Goal: Task Accomplishment & Management: Use online tool/utility

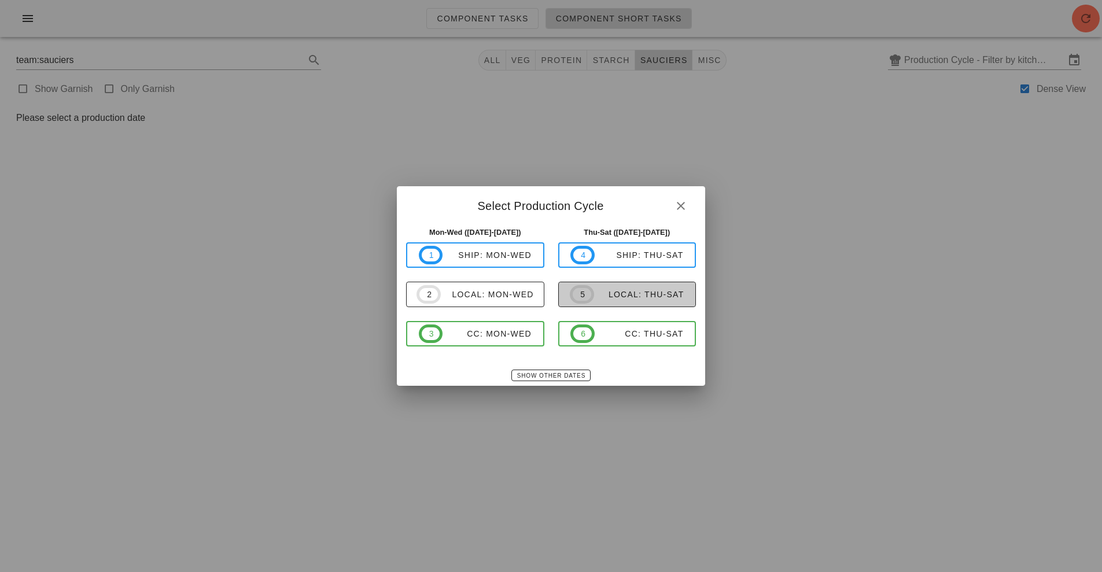
click at [590, 299] on span "5" at bounding box center [582, 294] width 24 height 19
type input "local: Thu-Sat ([DATE]-[DATE])"
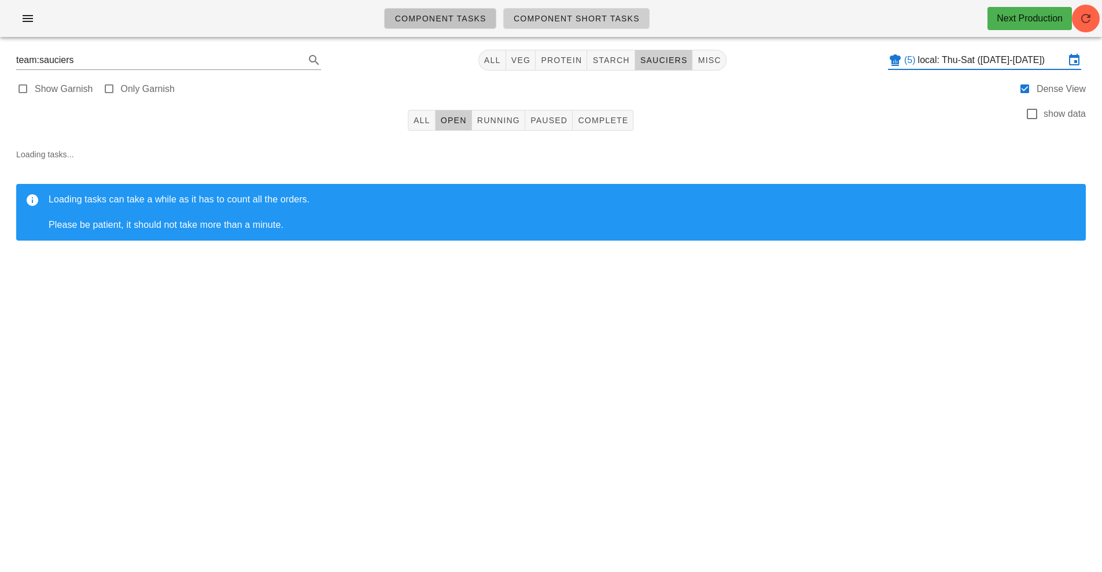
click at [452, 19] on span "Component Tasks" at bounding box center [440, 18] width 92 height 9
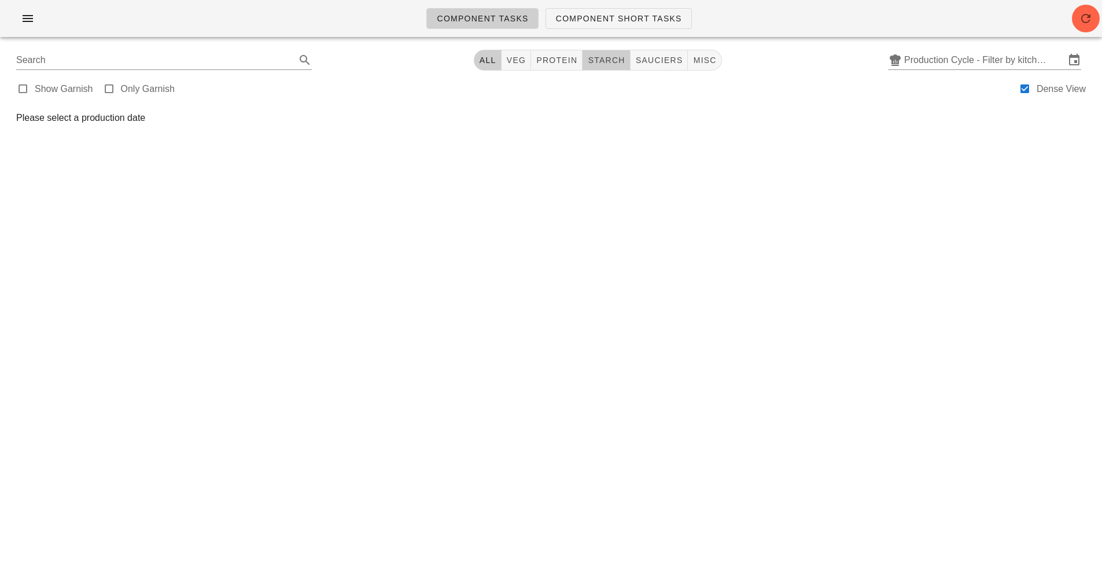
click at [610, 60] on span "starch" at bounding box center [606, 60] width 38 height 9
type input "team:starch"
click at [960, 55] on input "Production Cycle - Filter by kitchen production schedules" at bounding box center [984, 60] width 161 height 19
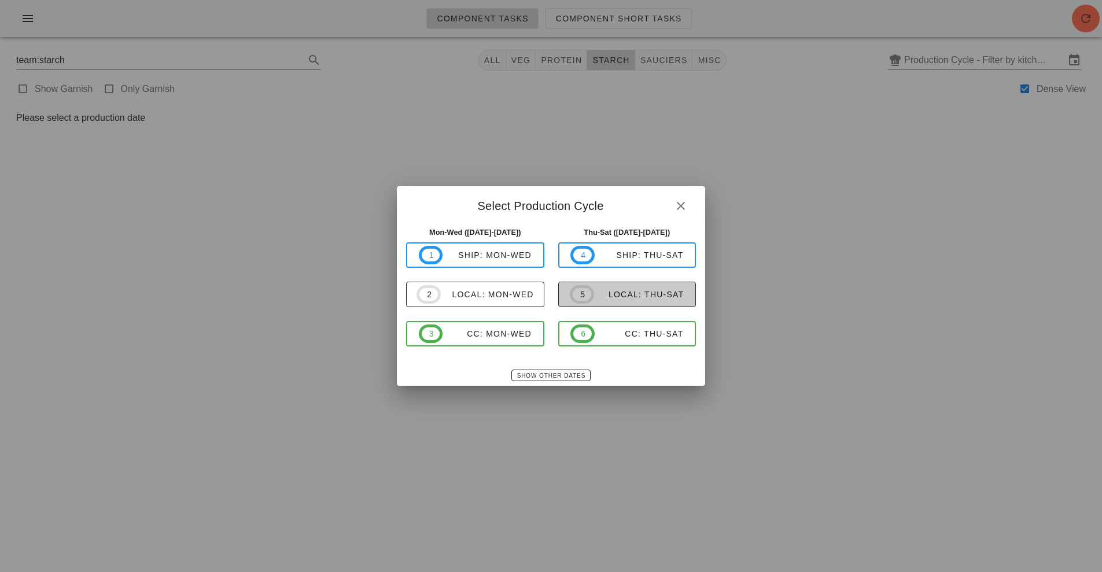
click at [625, 297] on div "local: Thu-Sat" at bounding box center [639, 294] width 90 height 9
type input "local: Thu-Sat ([DATE]-[DATE])"
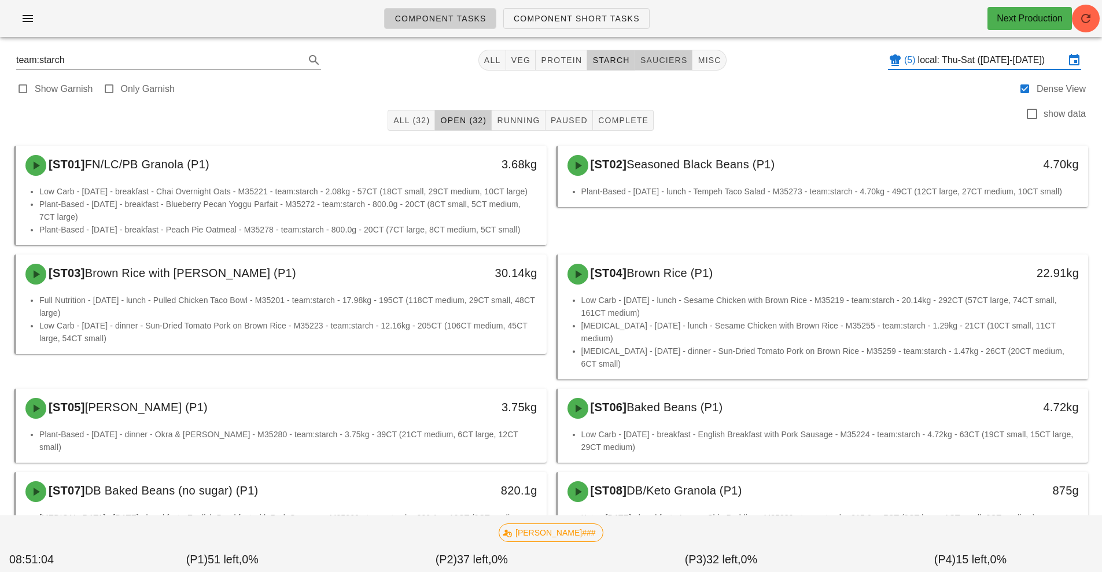
click at [658, 58] on span "sauciers" at bounding box center [664, 60] width 48 height 9
type input "team:sauciers"
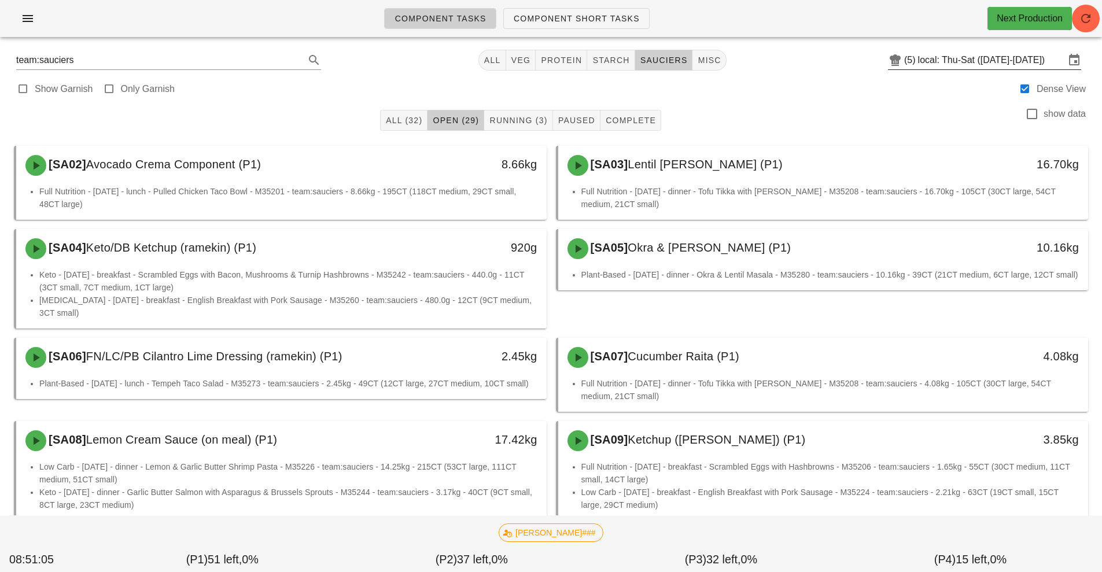
click at [973, 60] on input "local: Thu-Sat ([DATE]-[DATE])" at bounding box center [991, 60] width 147 height 19
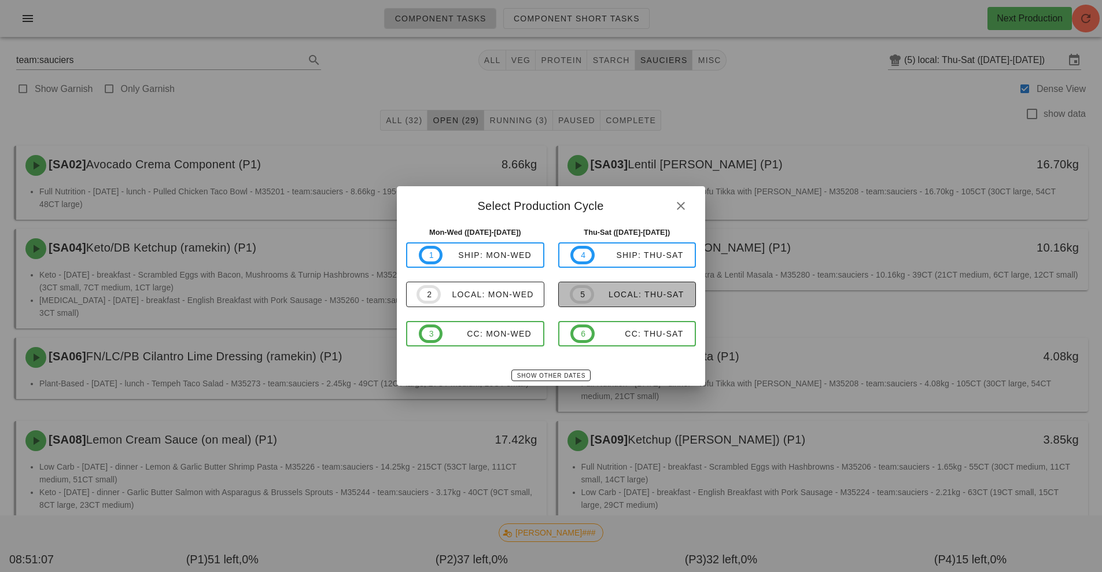
click at [612, 292] on div "local: Thu-Sat" at bounding box center [639, 294] width 90 height 9
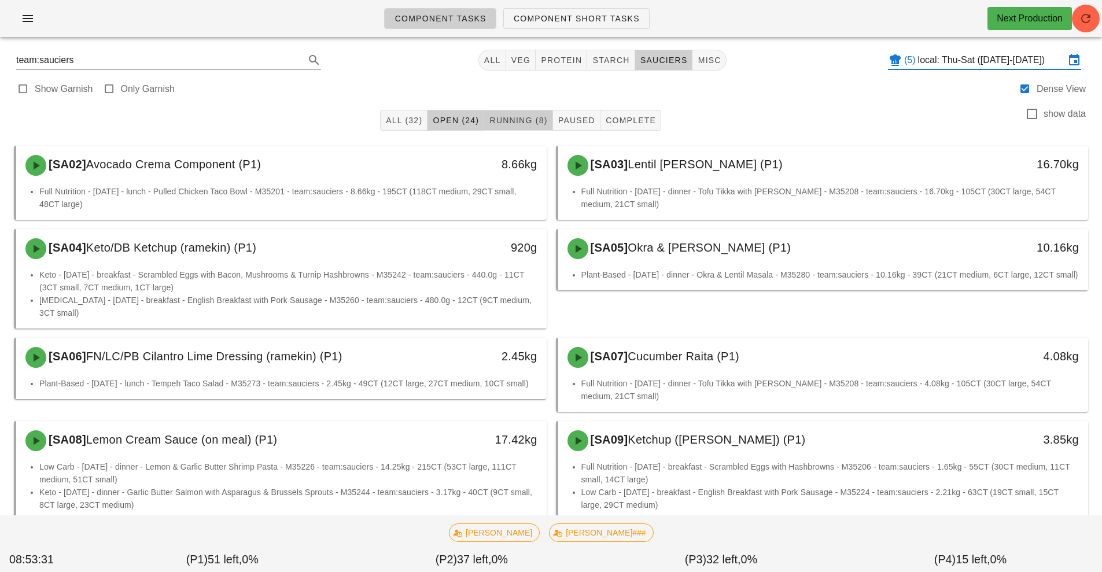
click at [496, 119] on span "Running (8)" at bounding box center [518, 120] width 58 height 9
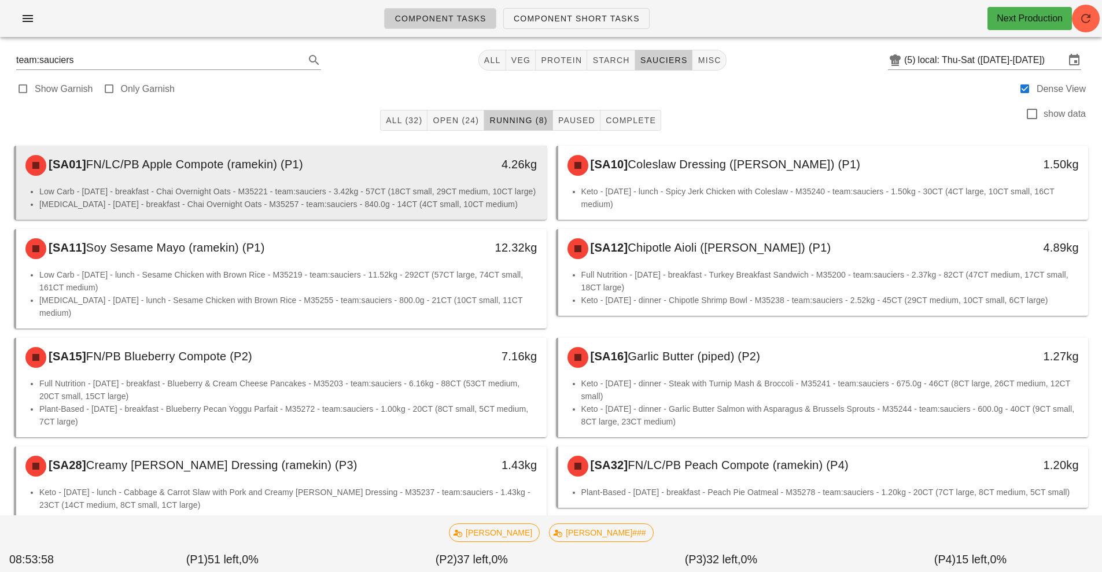
click at [413, 190] on li "Low Carb - [DATE] - breakfast - Chai Overnight Oats - M35221 - team:sauciers - …" at bounding box center [288, 191] width 498 height 13
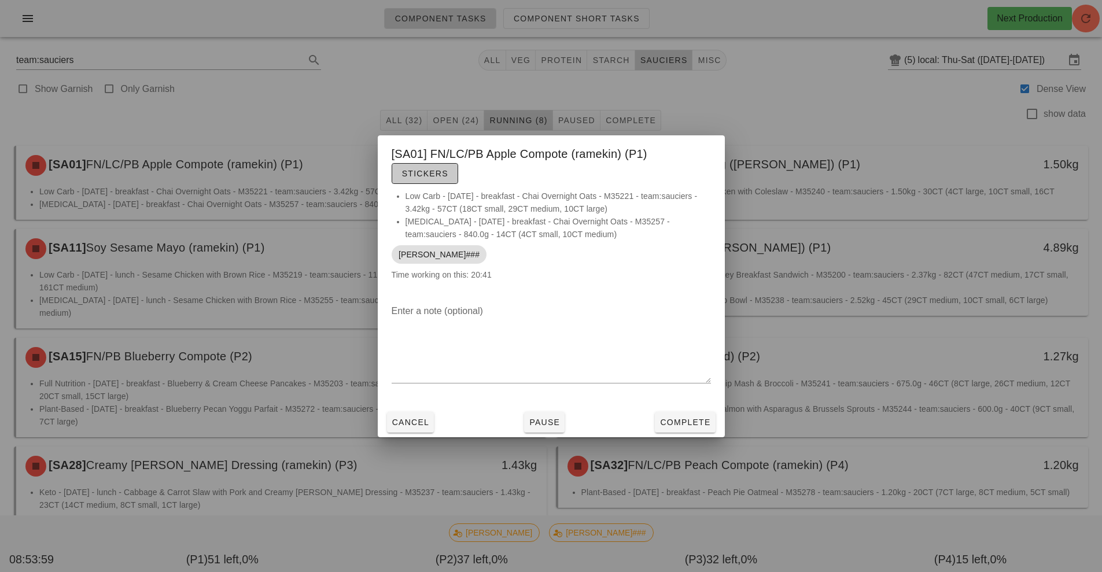
click at [422, 176] on span "Stickers" at bounding box center [425, 173] width 47 height 9
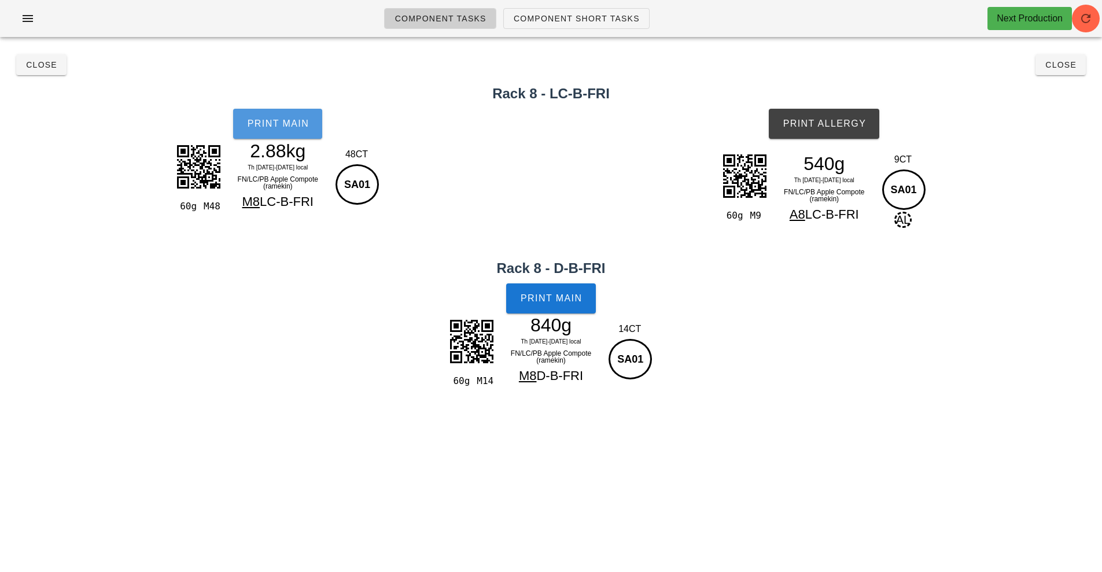
click at [274, 126] on span "Print Main" at bounding box center [277, 124] width 62 height 10
click at [547, 297] on span "Print Main" at bounding box center [551, 298] width 62 height 10
click at [812, 129] on button "Print Allergy" at bounding box center [824, 124] width 111 height 30
click at [45, 56] on button "Close" at bounding box center [41, 64] width 50 height 21
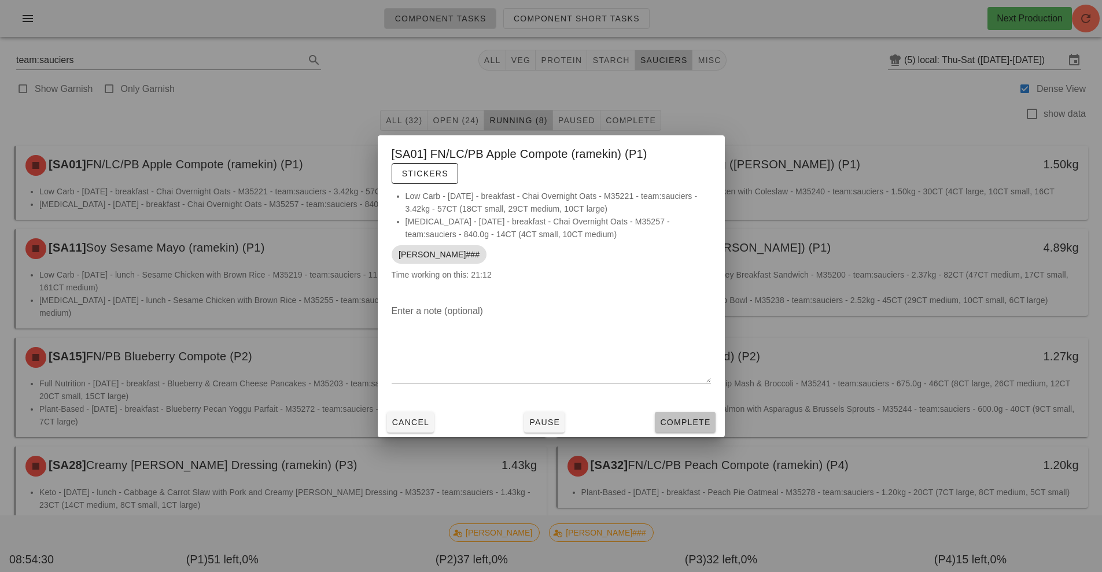
click at [679, 421] on span "Complete" at bounding box center [685, 422] width 51 height 9
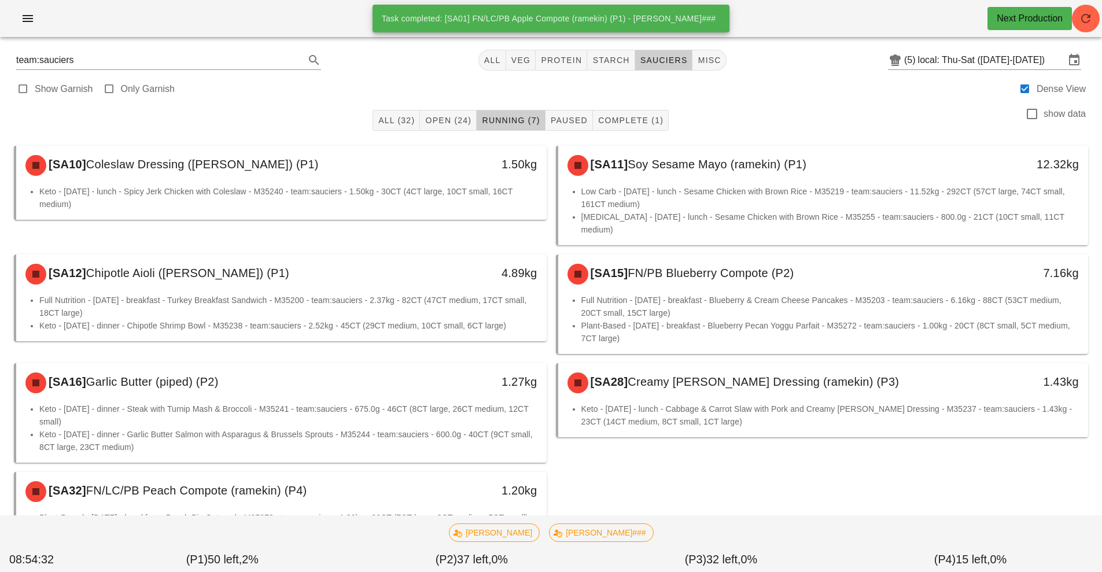
click at [499, 485] on div "1.20kg" at bounding box center [477, 490] width 117 height 19
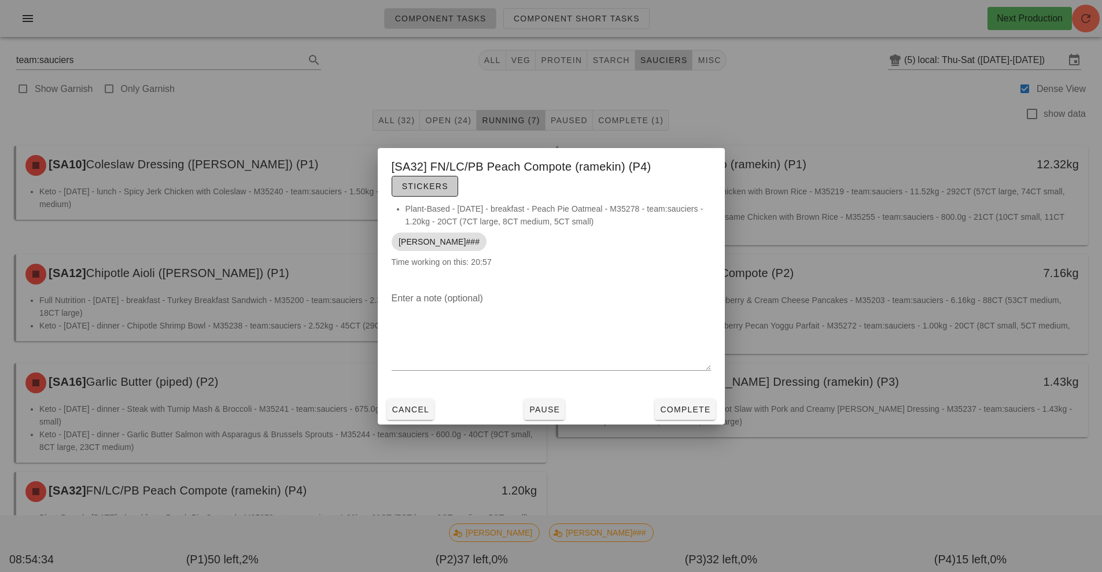
click at [435, 182] on span "Stickers" at bounding box center [425, 186] width 47 height 9
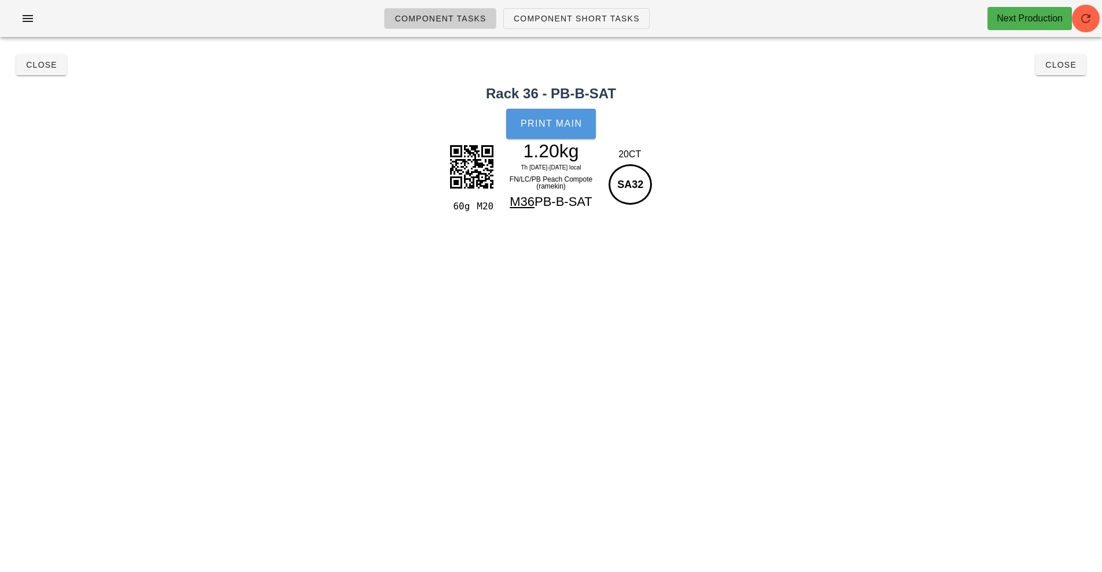
click at [555, 136] on button "Print Main" at bounding box center [550, 124] width 89 height 30
click at [52, 71] on button "Close" at bounding box center [41, 64] width 50 height 21
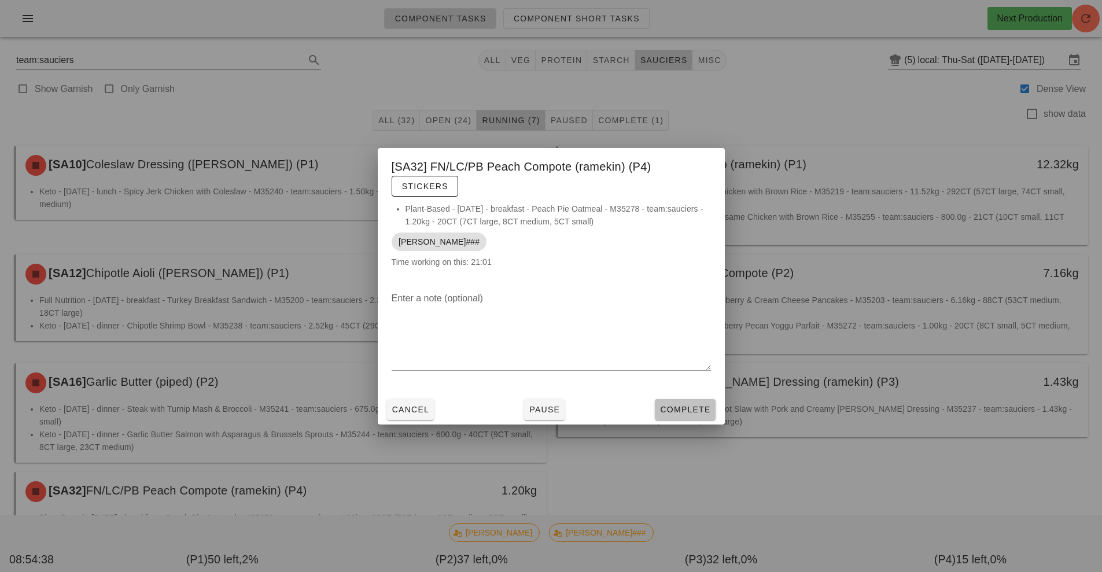
click at [679, 410] on span "Complete" at bounding box center [685, 409] width 51 height 9
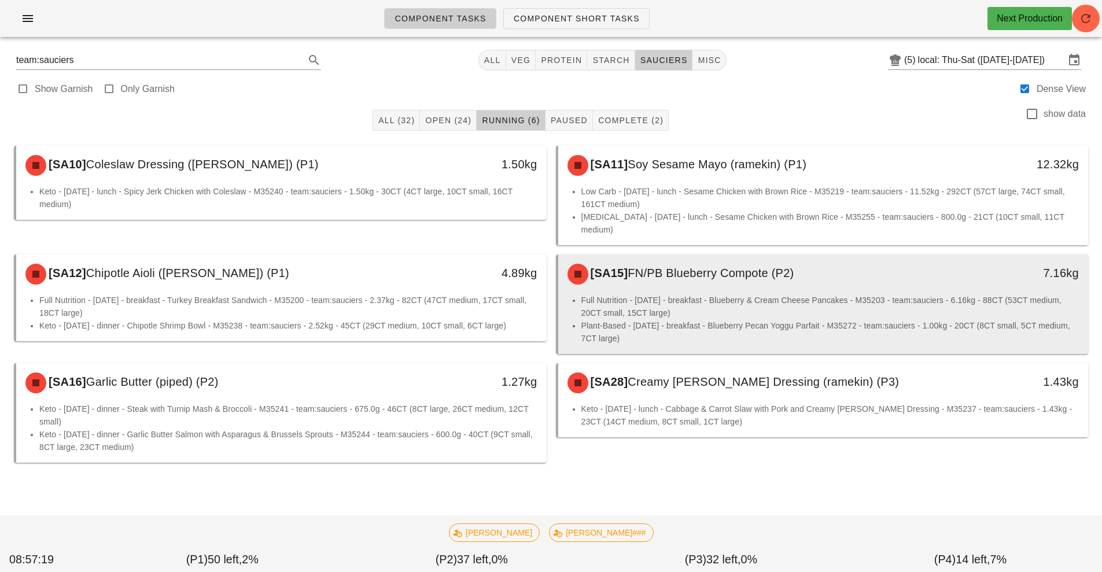
click at [671, 294] on li "Full Nutrition - [DATE] - breakfast - Blueberry & Cream Cheese Pancakes - M3520…" at bounding box center [830, 306] width 498 height 25
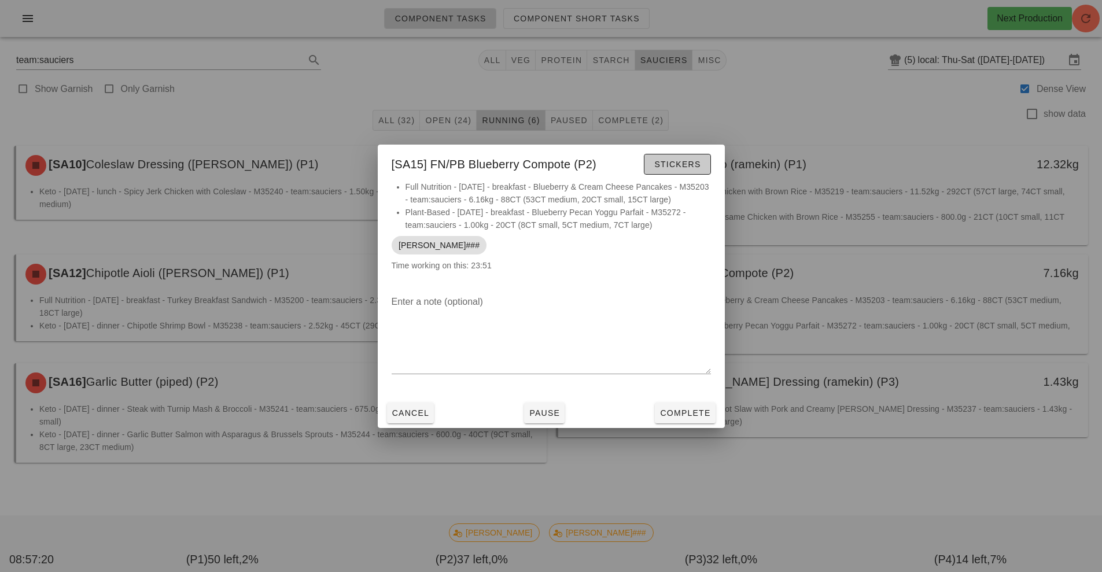
click at [677, 174] on button "Stickers" at bounding box center [677, 164] width 67 height 21
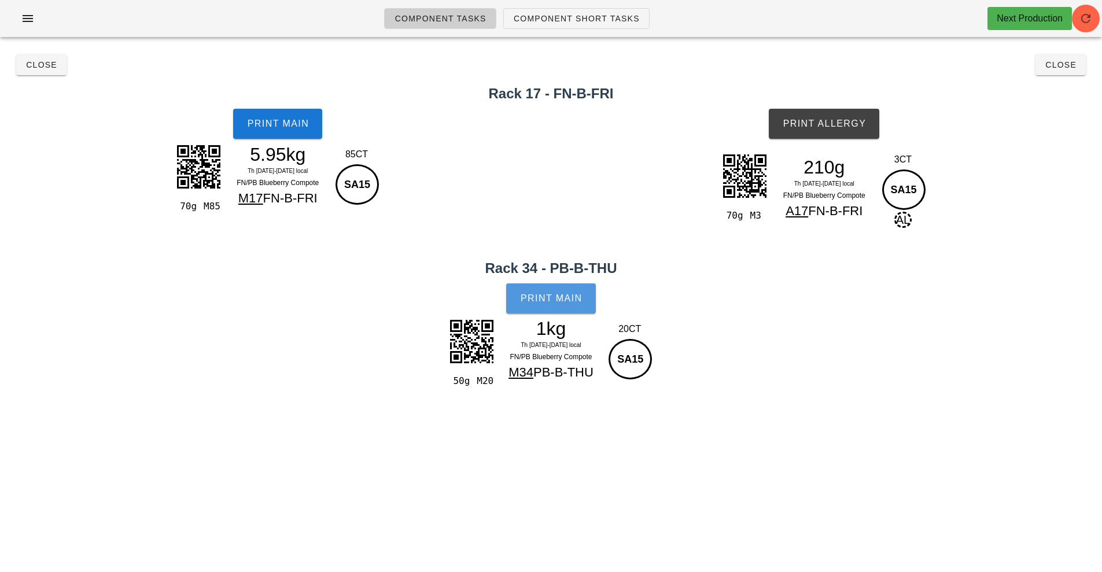
click at [554, 296] on span "Print Main" at bounding box center [551, 298] width 62 height 10
click at [272, 131] on button "Print Main" at bounding box center [277, 124] width 89 height 30
click at [835, 126] on span "Print Allergy" at bounding box center [824, 124] width 84 height 10
click at [34, 66] on span "Close" at bounding box center [41, 64] width 32 height 9
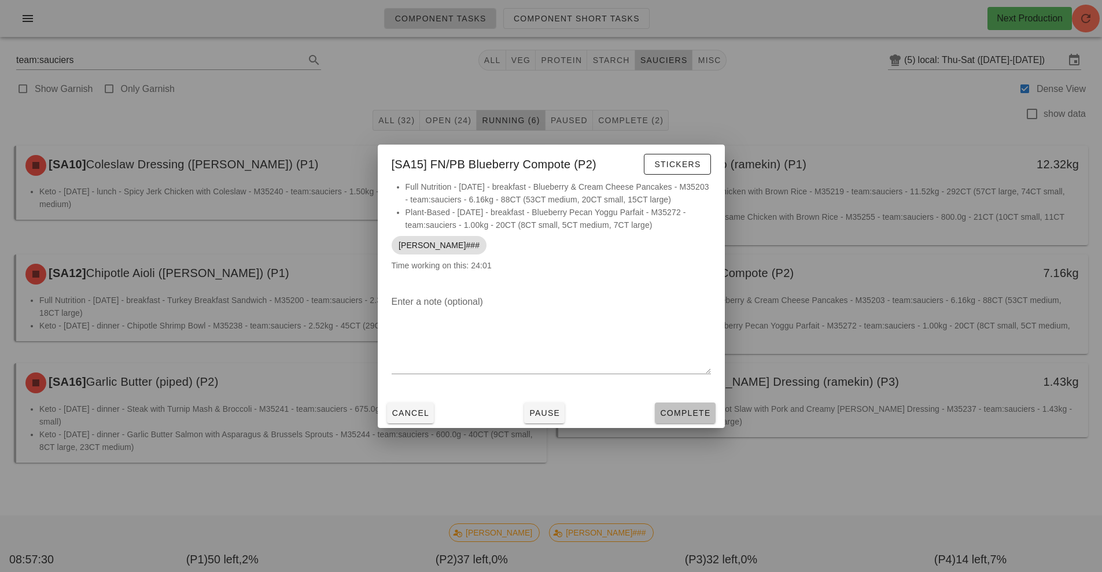
click at [694, 420] on button "Complete" at bounding box center [685, 413] width 60 height 21
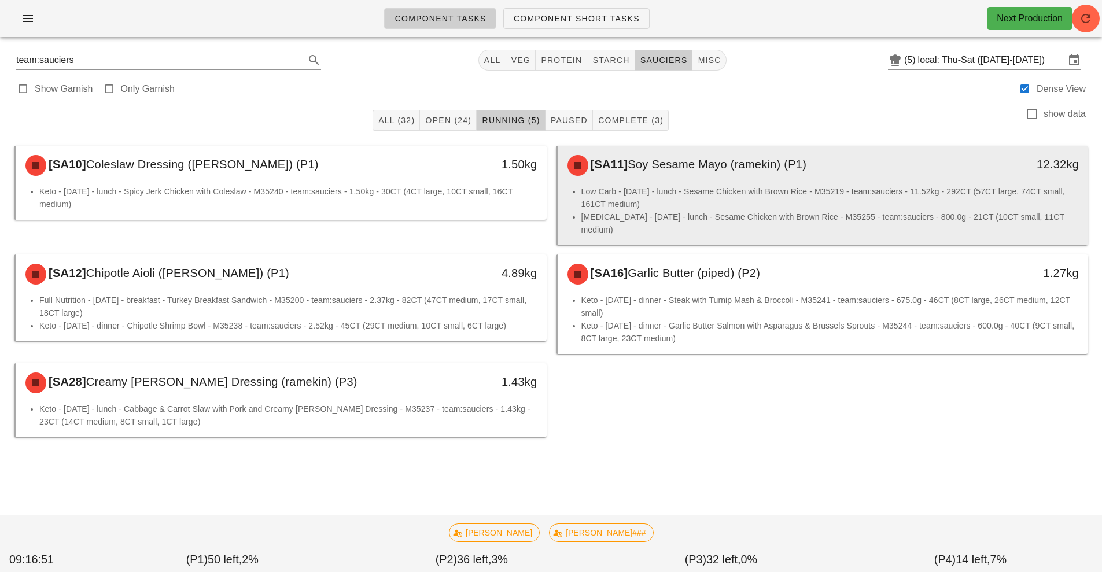
click at [834, 190] on li "Low Carb - [DATE] - lunch - Sesame Chicken with Brown Rice - M35219 - team:sauc…" at bounding box center [830, 197] width 498 height 25
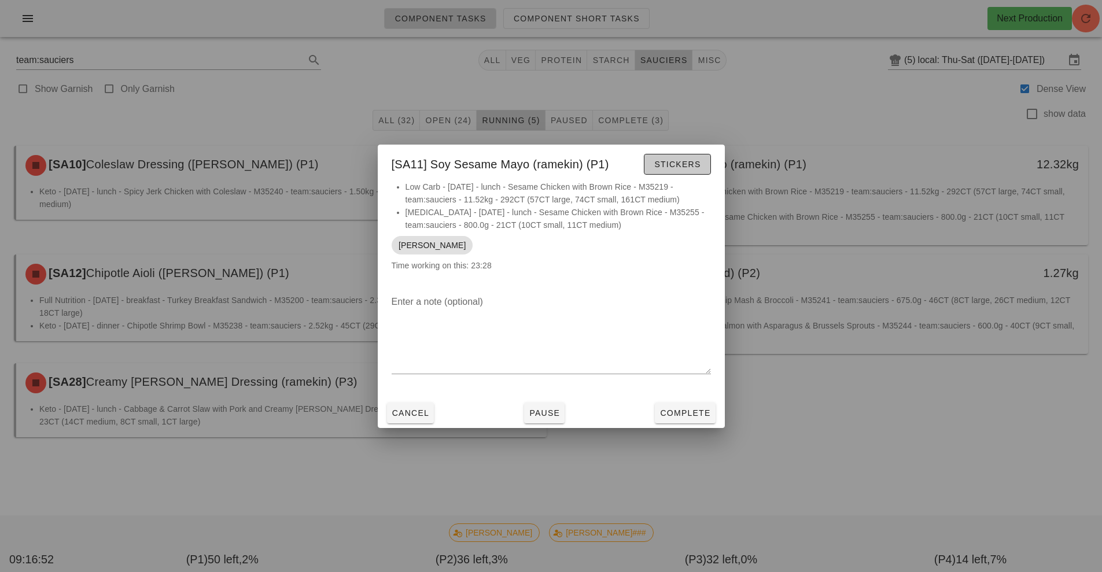
click at [689, 168] on span "Stickers" at bounding box center [677, 164] width 47 height 9
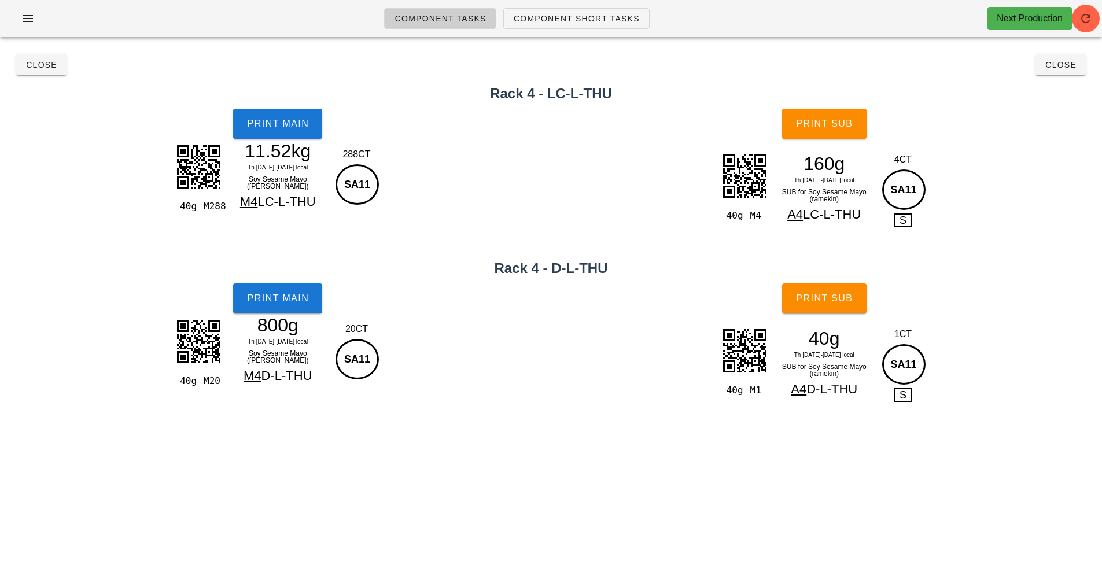
click at [334, 120] on div "Print Main" at bounding box center [278, 124] width 556 height 44
click at [322, 136] on button "Print Main" at bounding box center [277, 124] width 89 height 30
click at [309, 306] on button "Print Main" at bounding box center [277, 299] width 89 height 30
click at [830, 136] on button "Print Sub" at bounding box center [824, 124] width 84 height 30
click at [851, 300] on span "Print Sub" at bounding box center [824, 298] width 57 height 10
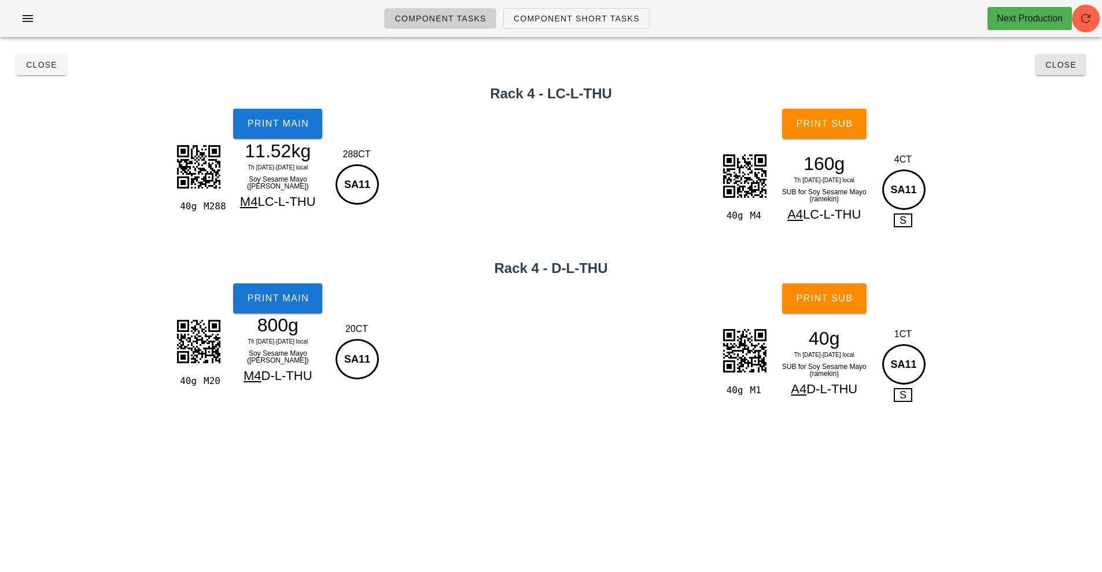
click at [1063, 73] on button "Close" at bounding box center [1061, 64] width 50 height 21
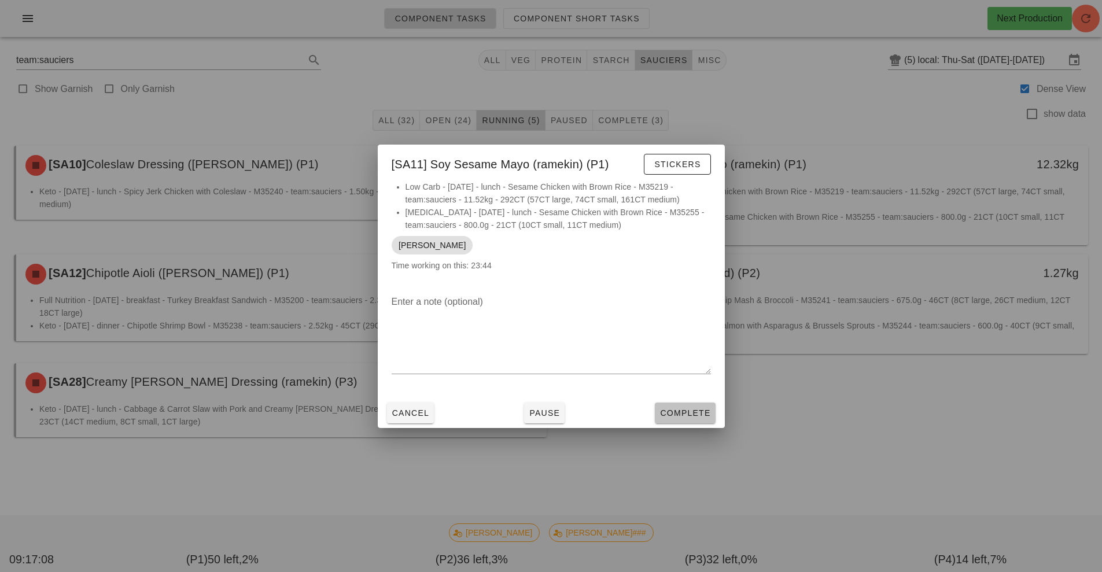
click at [712, 411] on button "Complete" at bounding box center [685, 413] width 60 height 21
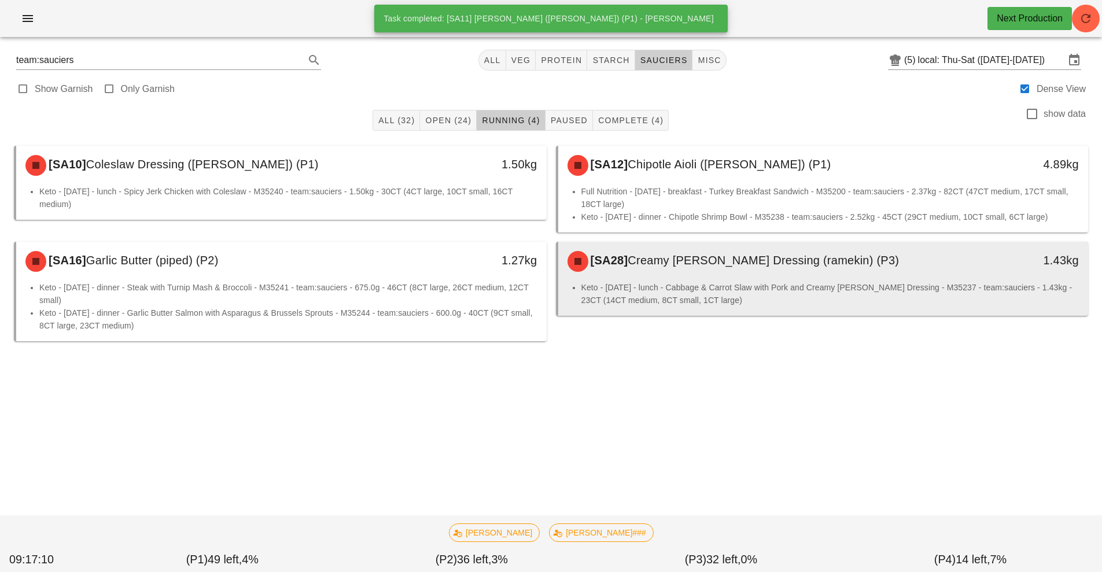
click at [840, 277] on div "[SA28] Creamy [PERSON_NAME] Dressing (ramekin) (P3)" at bounding box center [758, 261] width 394 height 35
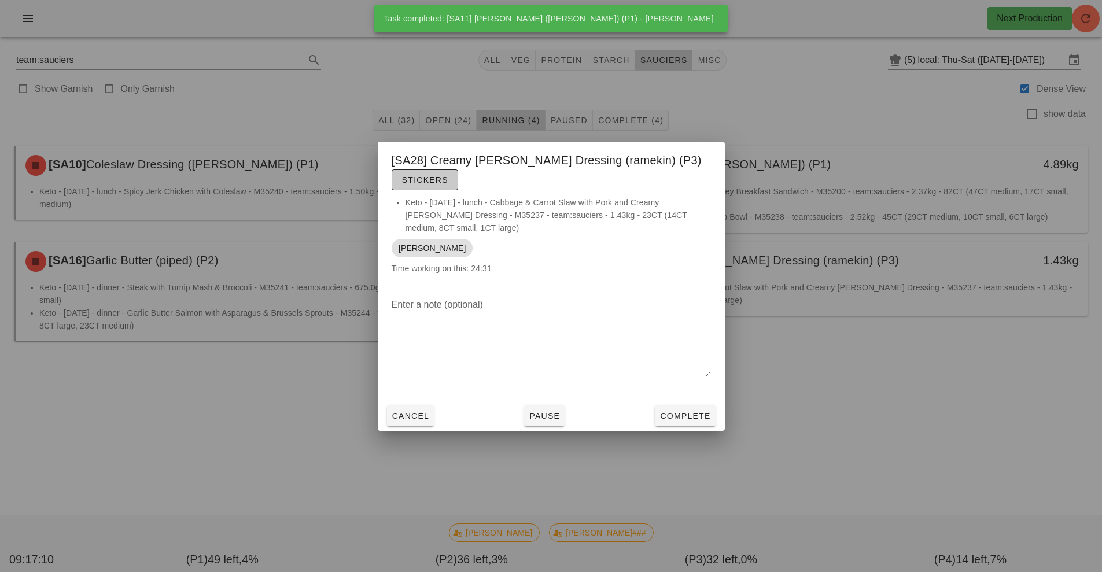
click at [458, 178] on button "Stickers" at bounding box center [425, 180] width 67 height 21
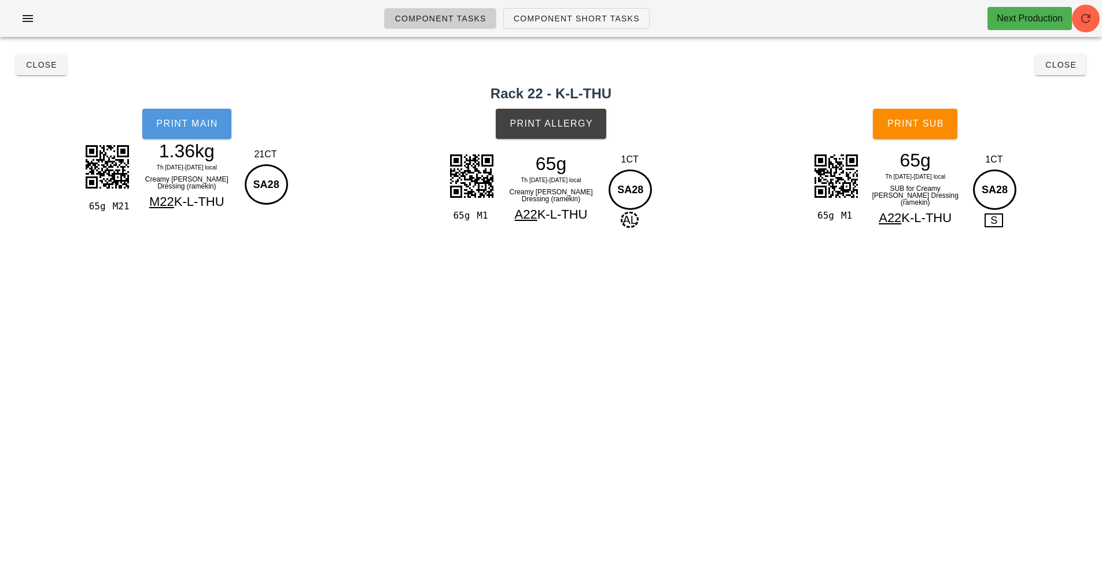
click at [202, 113] on button "Print Main" at bounding box center [186, 124] width 89 height 30
click at [570, 129] on button "Print Allergy" at bounding box center [551, 124] width 111 height 30
click at [937, 120] on span "Print Sub" at bounding box center [915, 124] width 57 height 10
click at [1063, 57] on button "Close" at bounding box center [1061, 64] width 50 height 21
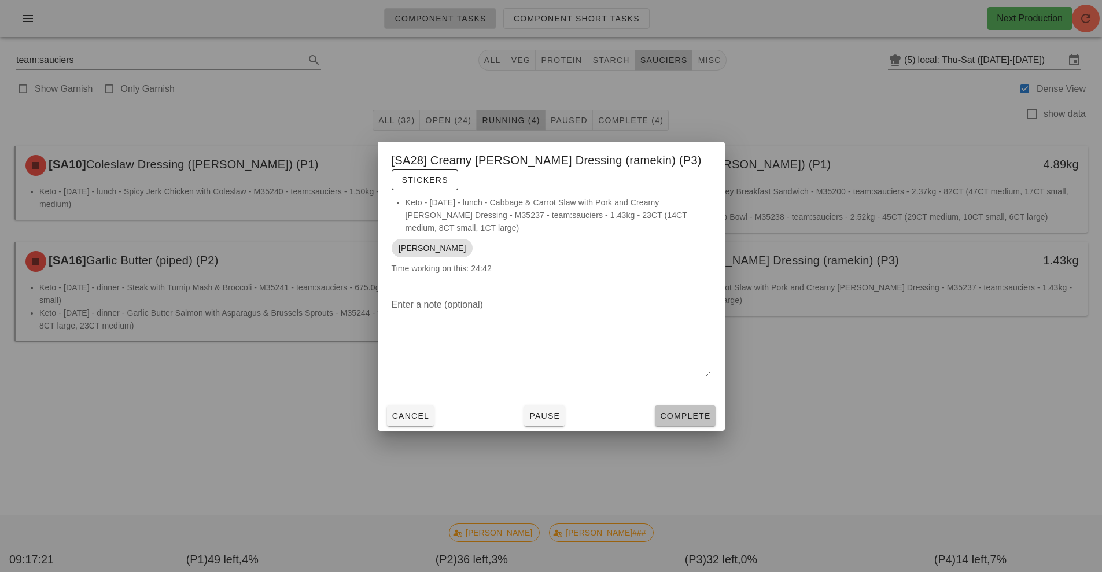
click at [687, 416] on button "Complete" at bounding box center [685, 416] width 60 height 21
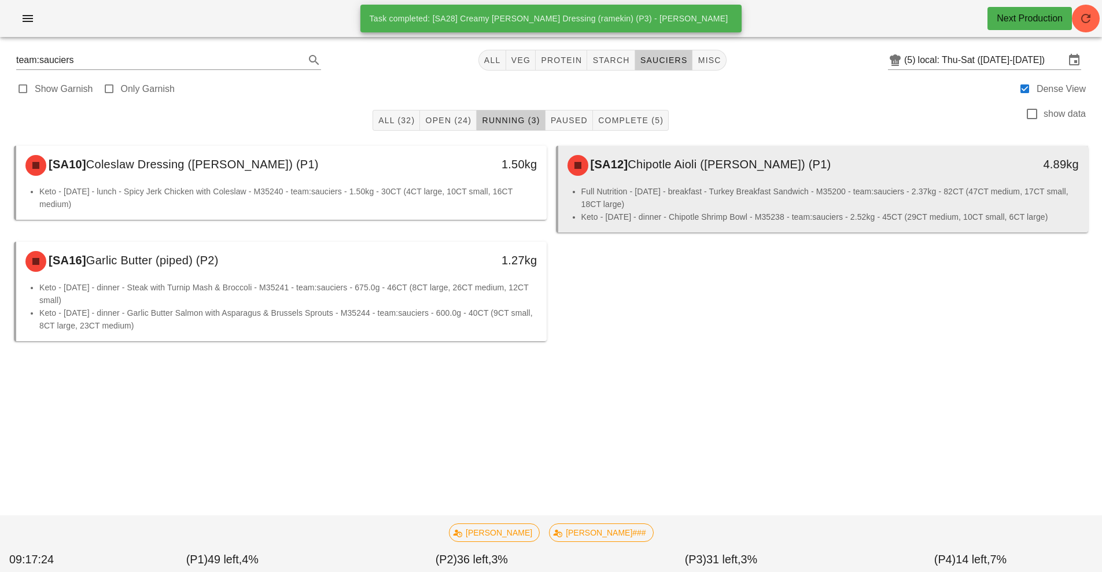
click at [792, 212] on li "Keto - [DATE] - dinner - Chipotle Shrimp Bowl - M35238 - team:sauciers - 2.52kg…" at bounding box center [830, 217] width 498 height 13
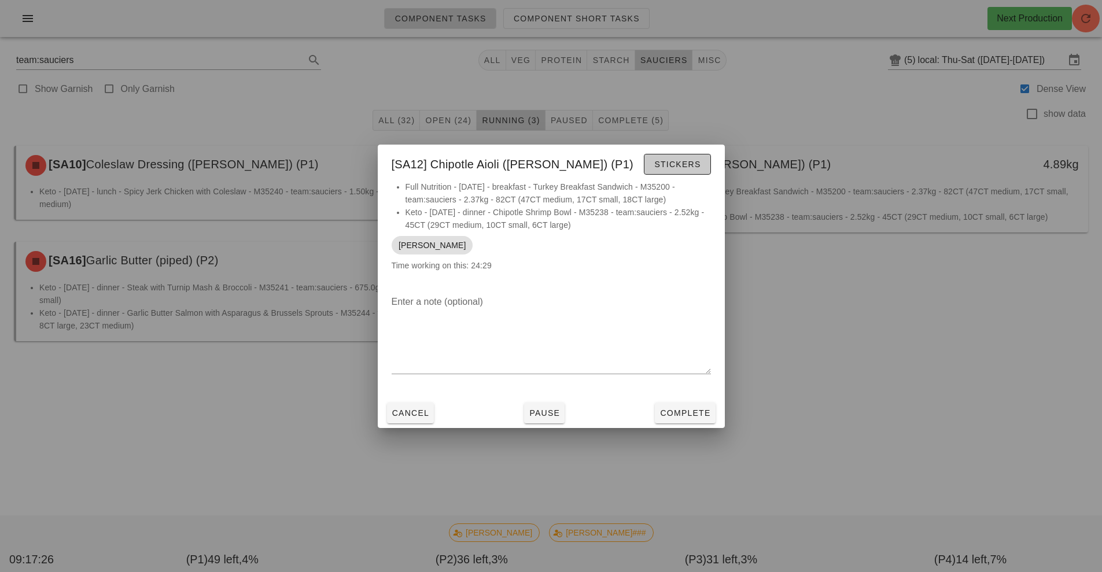
click at [678, 165] on span "Stickers" at bounding box center [677, 164] width 47 height 9
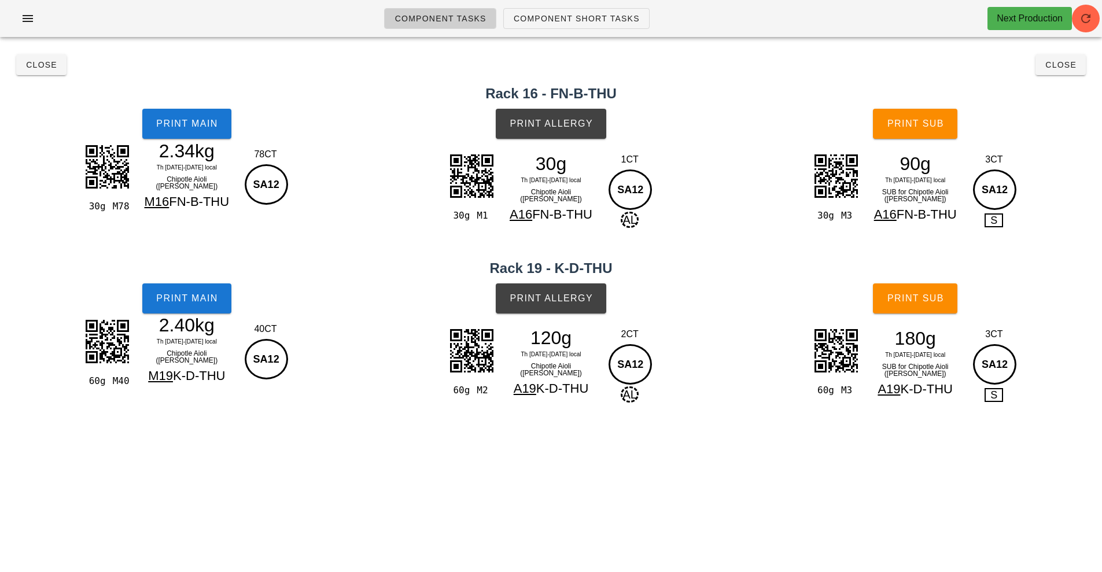
click at [202, 94] on h2 "Rack 16 - FN-B-THU" at bounding box center [551, 93] width 1088 height 21
click at [216, 119] on span "Print Main" at bounding box center [187, 124] width 62 height 10
click at [217, 304] on button "Print Main" at bounding box center [186, 299] width 89 height 30
click at [520, 129] on button "Print Allergy" at bounding box center [551, 124] width 111 height 30
click at [567, 303] on span "Print Allergy" at bounding box center [551, 298] width 84 height 10
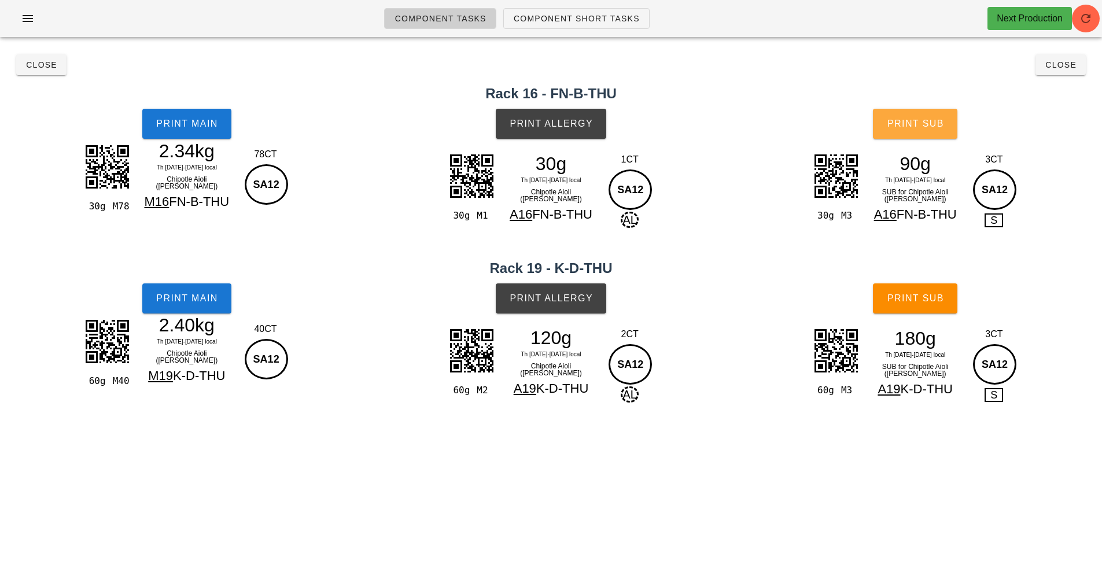
click at [914, 131] on button "Print Sub" at bounding box center [915, 124] width 84 height 30
click at [921, 302] on span "Print Sub" at bounding box center [915, 298] width 57 height 10
click at [1064, 71] on button "Close" at bounding box center [1061, 64] width 50 height 21
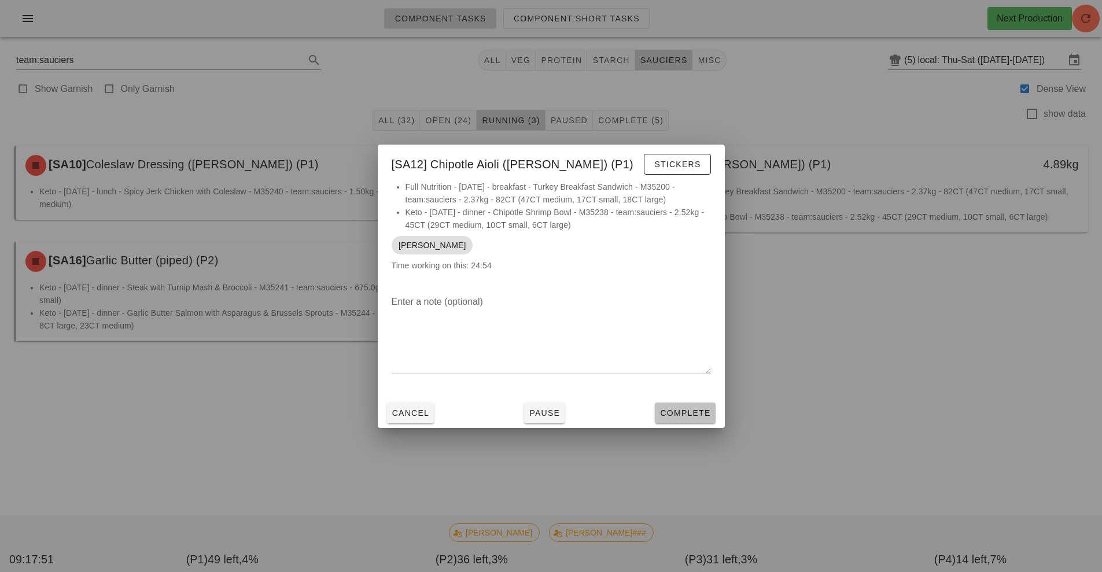
click at [700, 416] on span "Complete" at bounding box center [685, 412] width 51 height 9
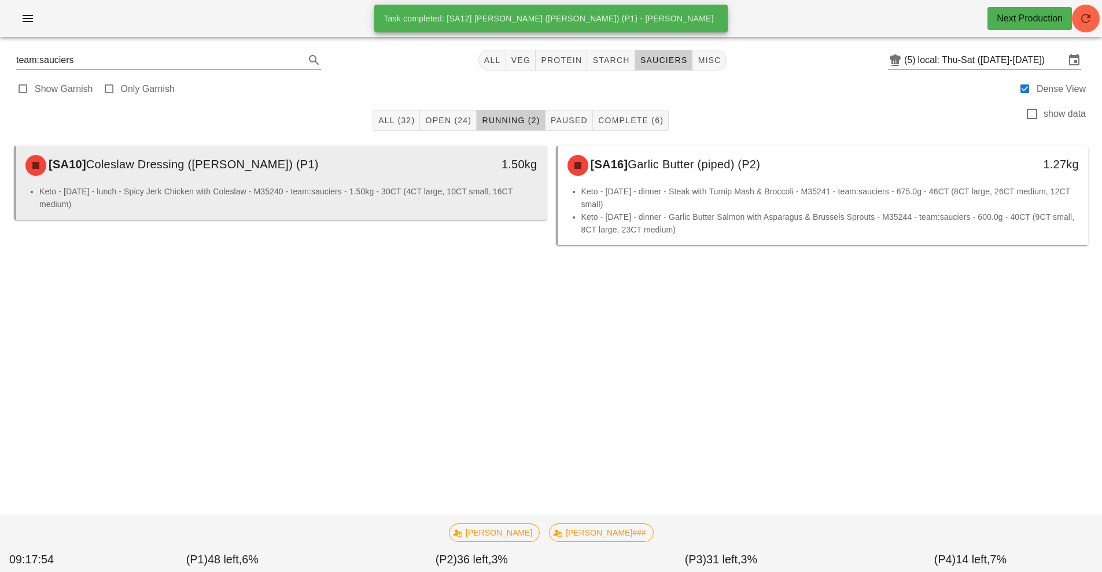
click at [469, 213] on div "Keto - [DATE] - lunch - Spicy Jerk Chicken with Coleslaw - M35240 - team:saucie…" at bounding box center [281, 202] width 531 height 35
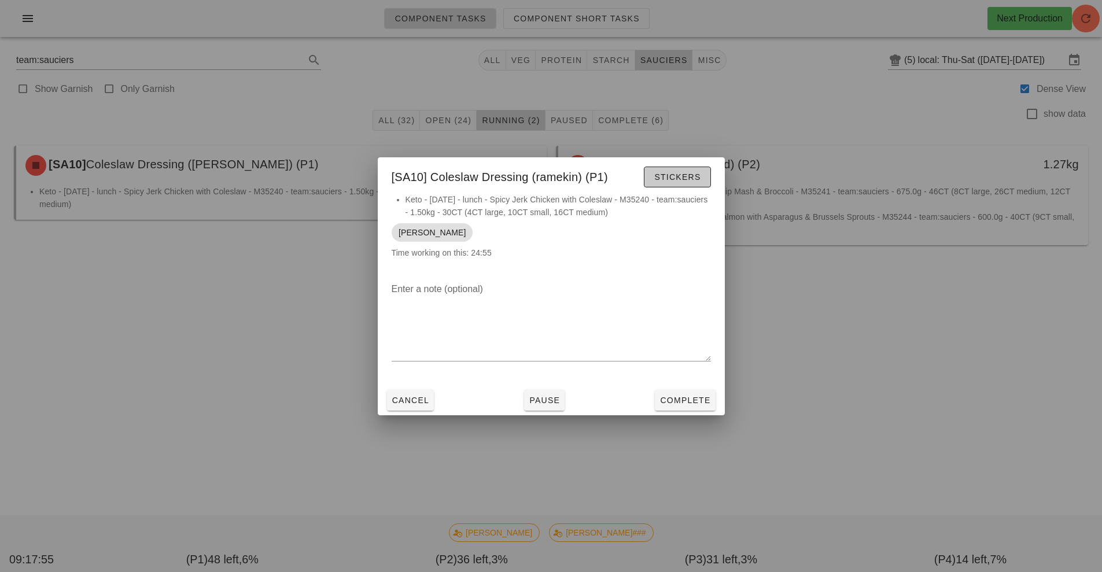
click at [705, 174] on button "Stickers" at bounding box center [677, 177] width 67 height 21
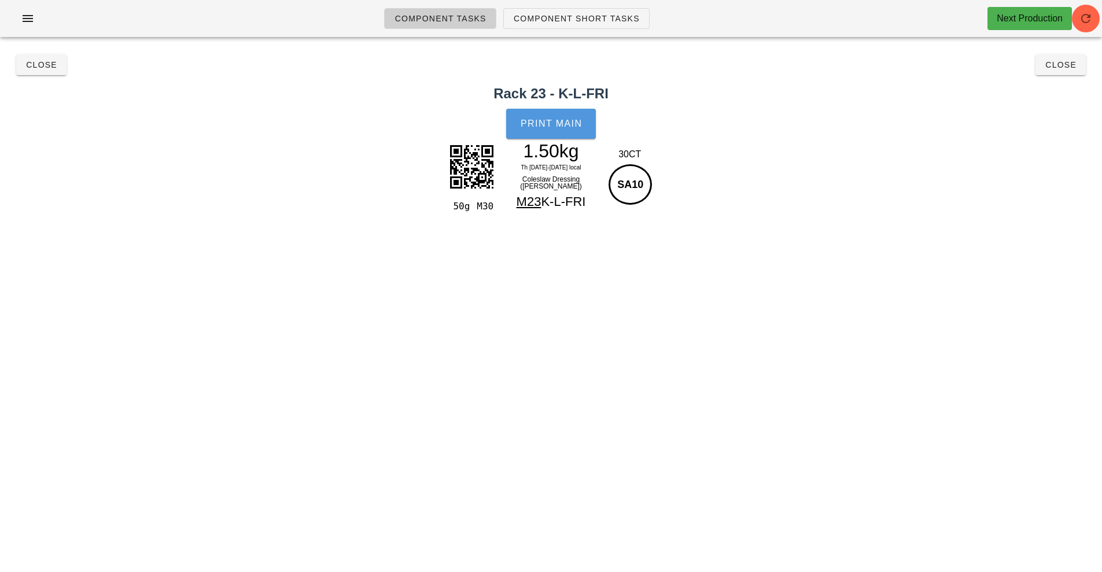
click at [566, 127] on span "Print Main" at bounding box center [551, 124] width 62 height 10
click at [1069, 72] on button "Close" at bounding box center [1061, 64] width 50 height 21
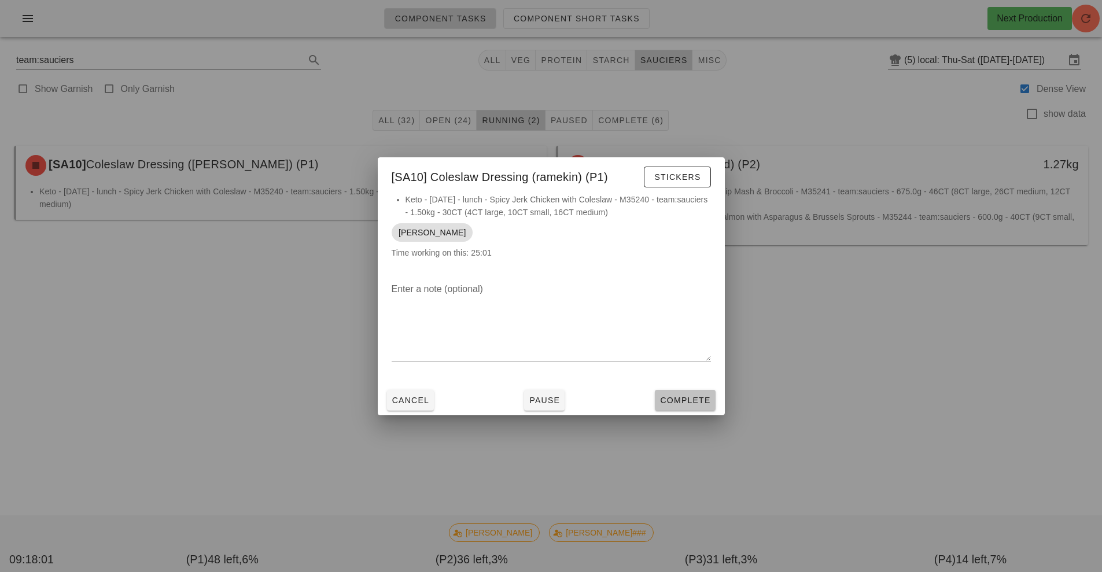
click at [669, 396] on span "Complete" at bounding box center [685, 400] width 51 height 9
